Goal: Information Seeking & Learning: Learn about a topic

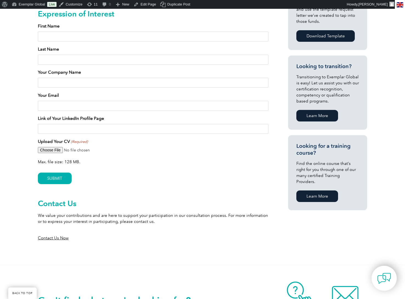
scroll to position [277, 0]
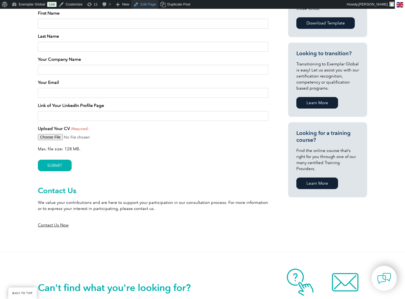
click at [146, 4] on link "Edit Page" at bounding box center [145, 4] width 27 height 9
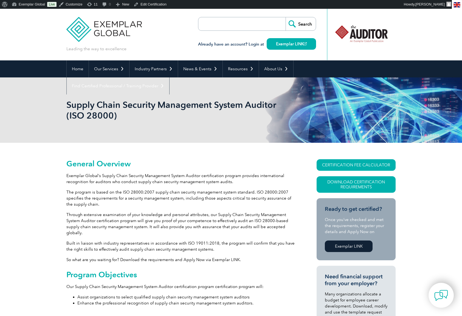
scroll to position [14, 0]
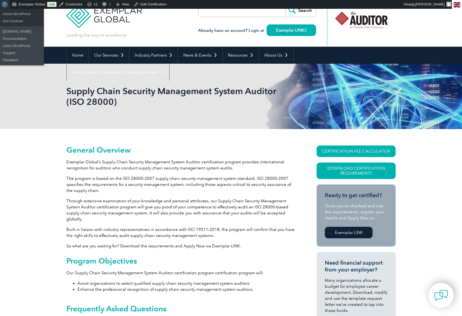
click at [4, 6] on span "Toolbar" at bounding box center [4, 4] width 4 height 8
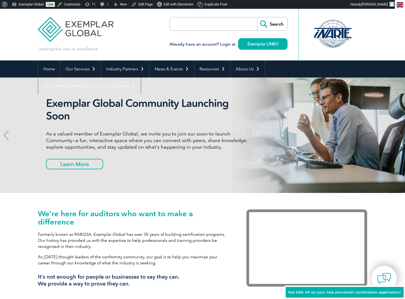
click at [190, 26] on input "search" at bounding box center [202, 23] width 58 height 13
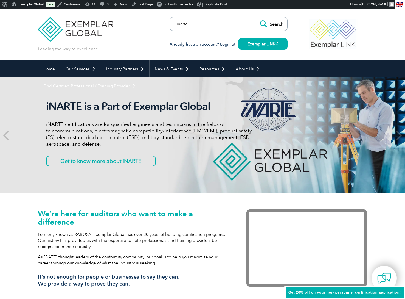
type input "inarte catalog"
click at [269, 24] on input "Search" at bounding box center [272, 23] width 30 height 13
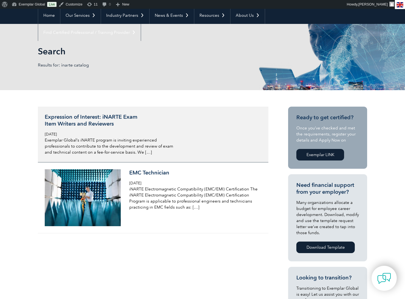
scroll to position [90, 0]
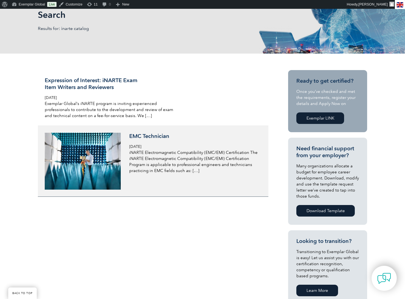
click at [150, 141] on div "EMC Technician Monday, December 4th, 2023 iNARTE Electromagnetic Compatibility …" at bounding box center [194, 153] width 130 height 41
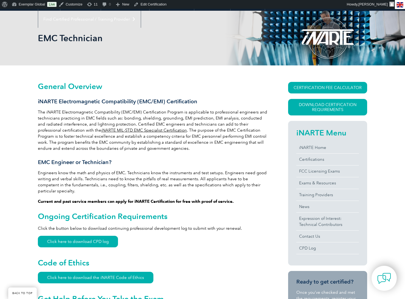
scroll to position [66, 0]
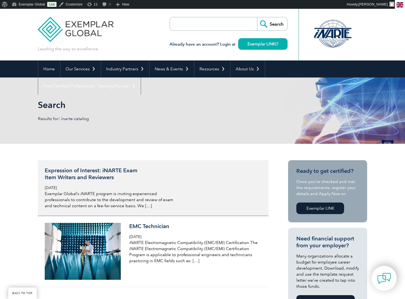
scroll to position [90, 0]
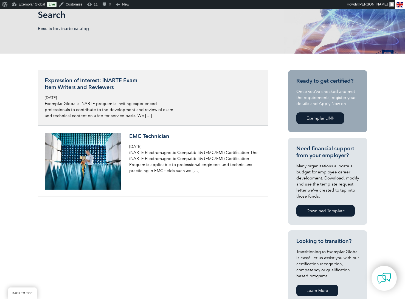
click at [85, 85] on h3 "Expression of Interest: iNARTE Exam Item Writers and Reviewers" at bounding box center [110, 84] width 130 height 14
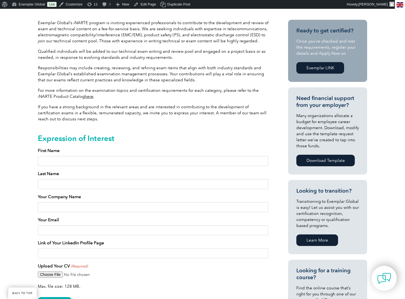
scroll to position [153, 0]
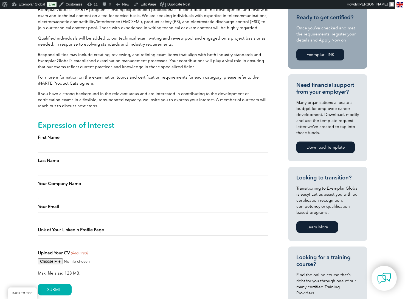
click at [90, 83] on link "here" at bounding box center [89, 83] width 9 height 5
